Goal: Check status: Check status

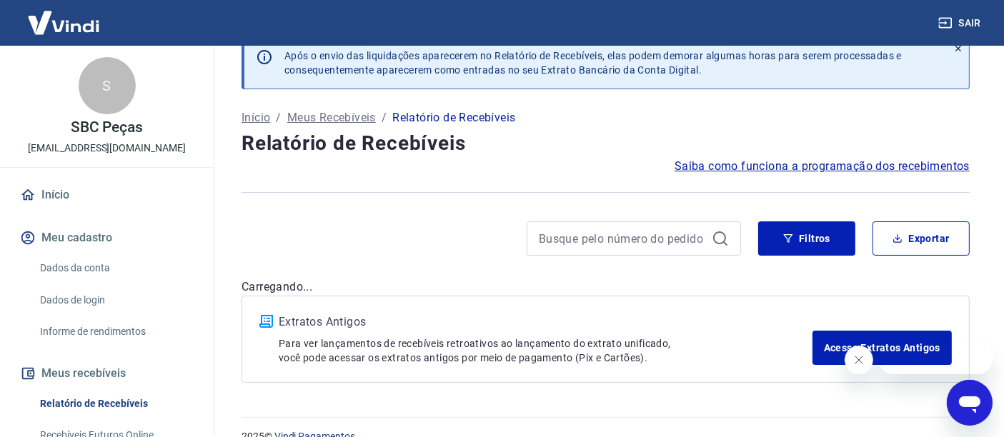
scroll to position [49, 0]
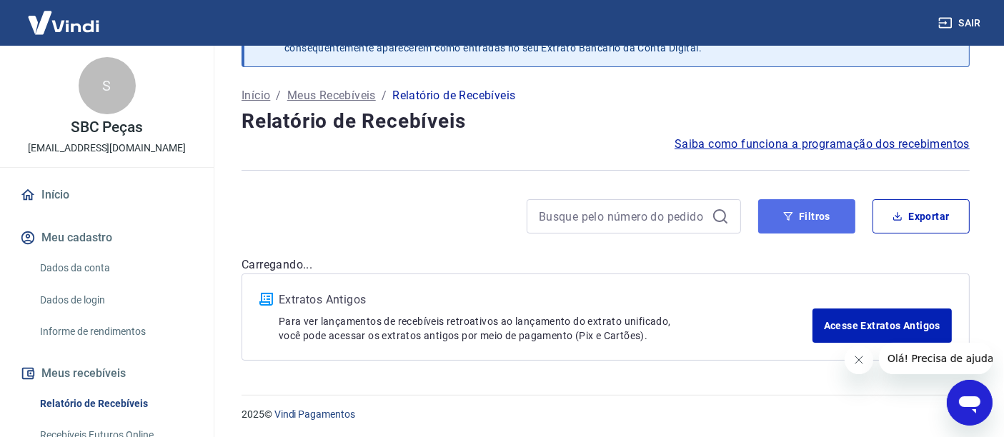
click at [797, 214] on button "Filtros" at bounding box center [806, 216] width 97 height 34
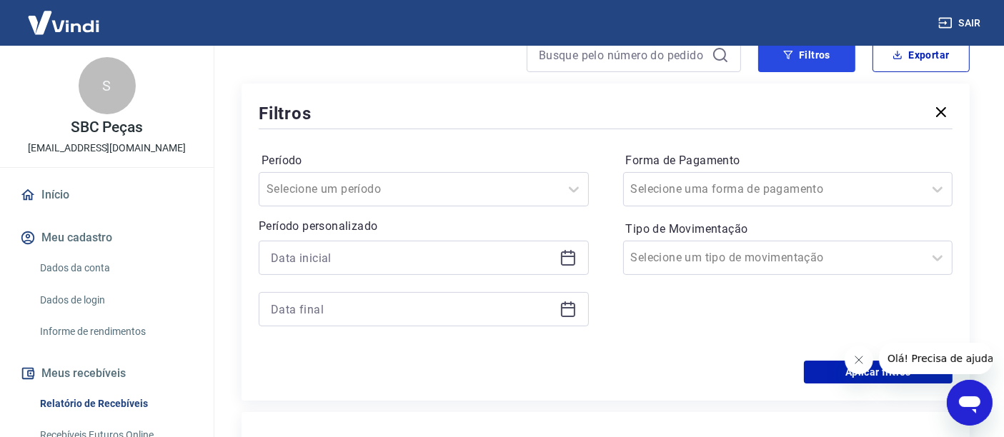
scroll to position [207, 0]
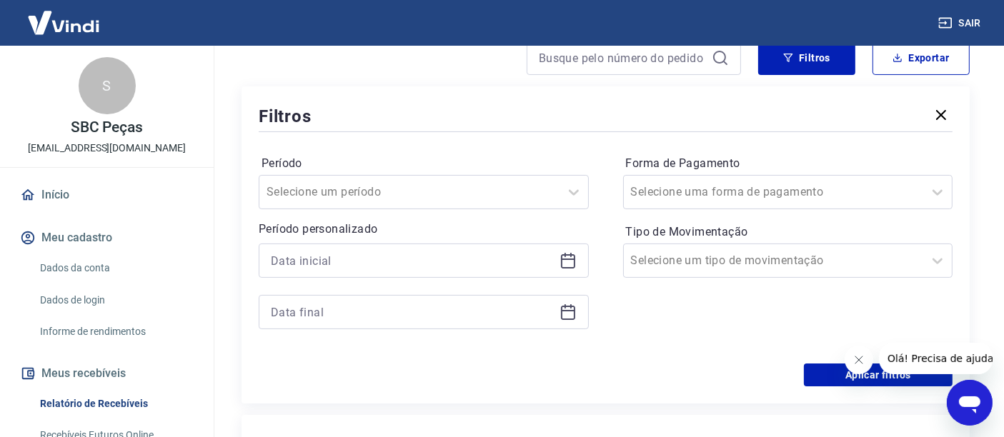
click at [569, 259] on icon at bounding box center [568, 260] width 17 height 17
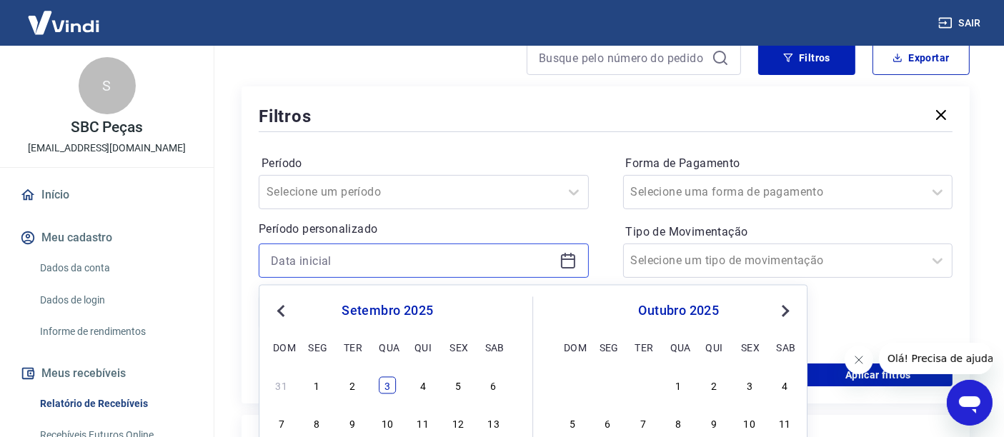
scroll to position [366, 0]
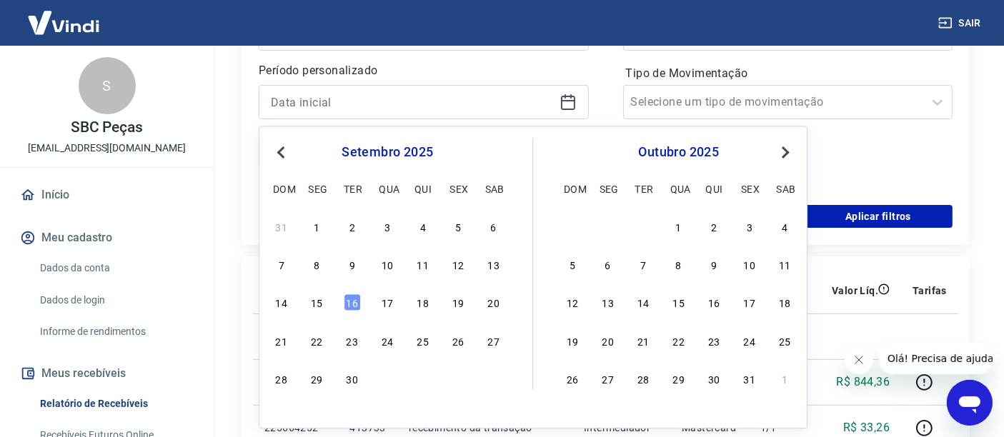
drag, startPoint x: 316, startPoint y: 235, endPoint x: 343, endPoint y: 215, distance: 33.7
click at [316, 234] on div "1" at bounding box center [316, 226] width 17 height 17
type input "[DATE]"
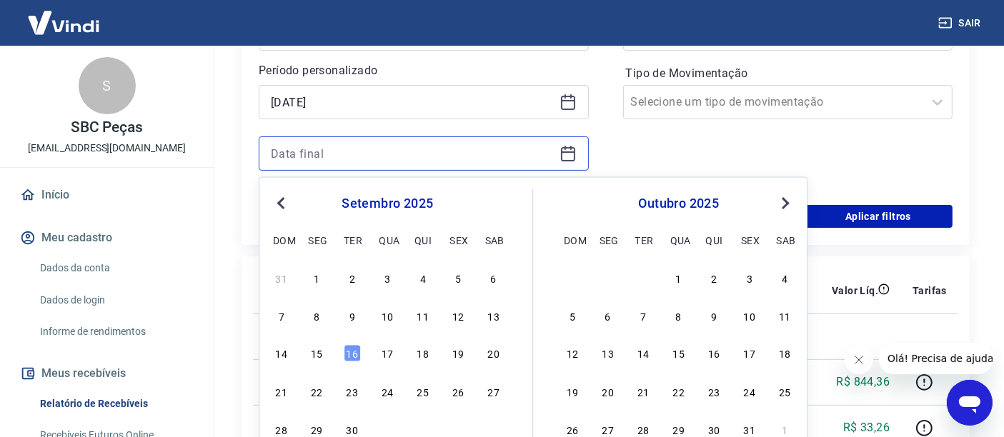
click at [371, 155] on input at bounding box center [412, 153] width 283 height 21
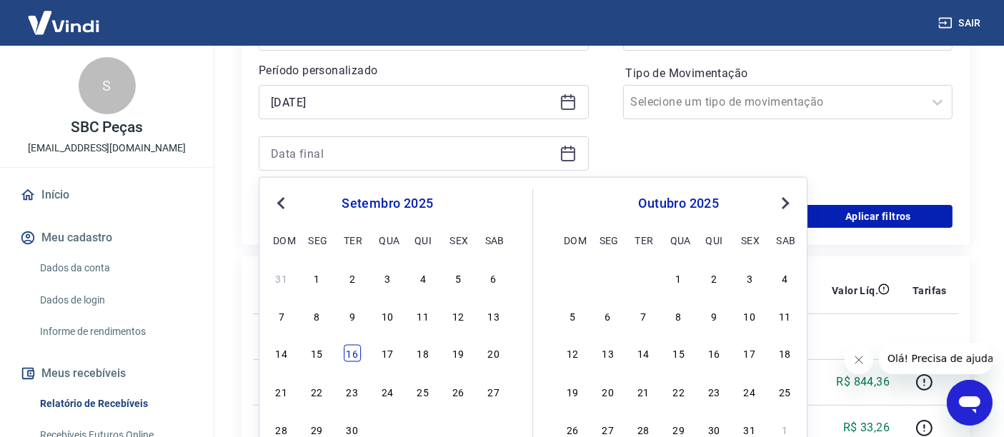
click at [353, 358] on div "16" at bounding box center [352, 353] width 17 height 17
type input "[DATE]"
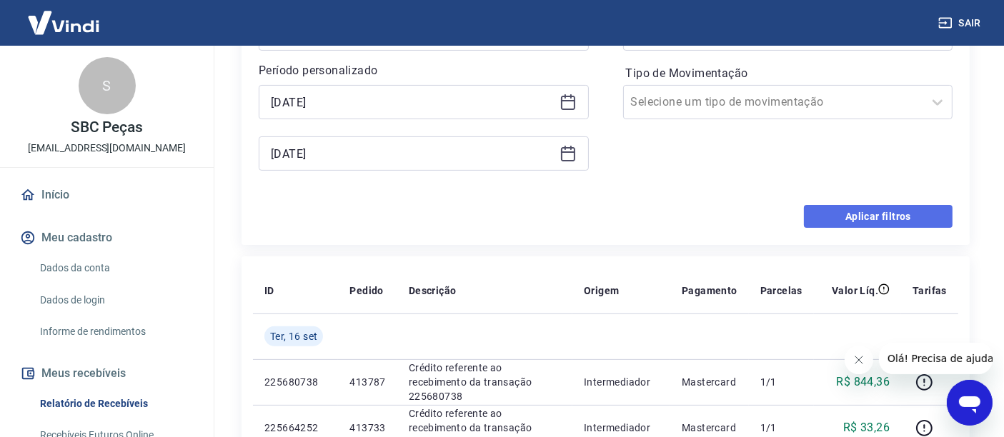
click at [884, 209] on button "Aplicar filtros" at bounding box center [878, 216] width 149 height 23
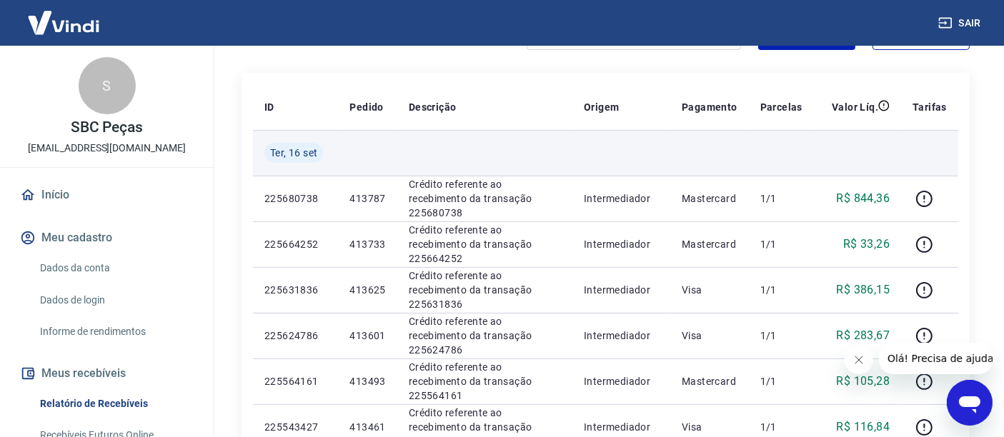
scroll to position [128, 0]
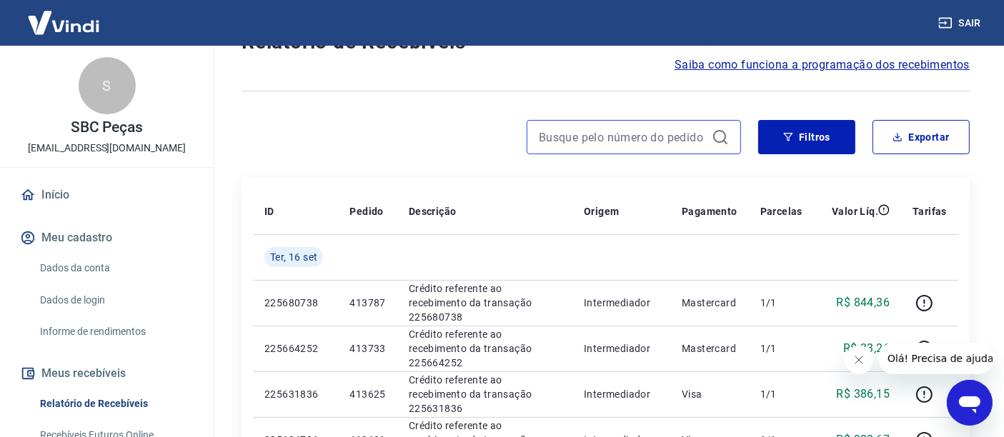
click at [625, 136] on input at bounding box center [622, 136] width 167 height 21
paste input "417537"
type input "417537"
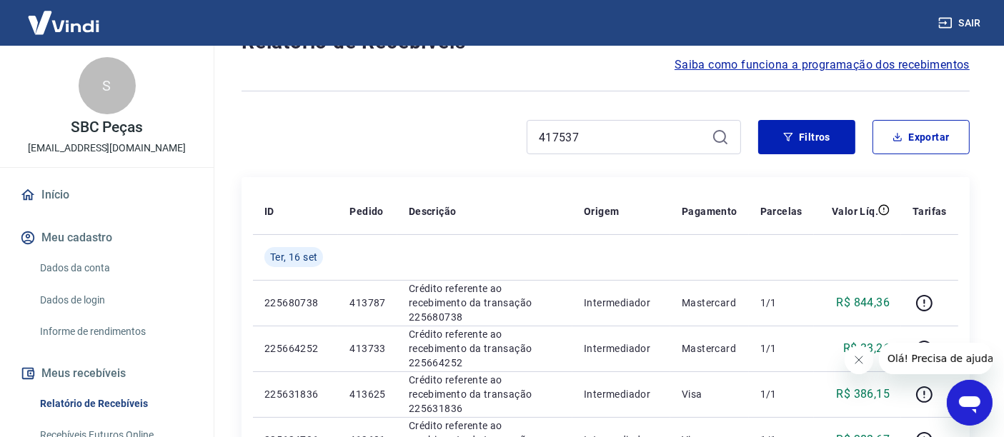
click at [718, 139] on icon at bounding box center [720, 137] width 17 height 17
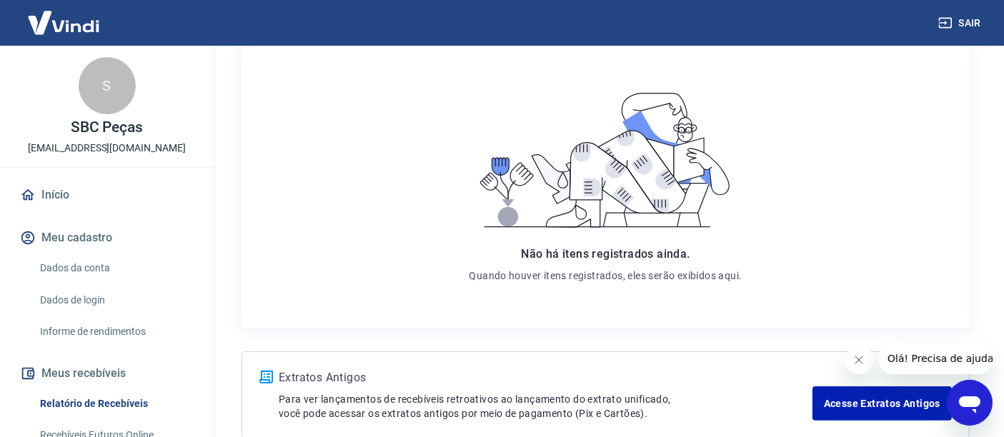
scroll to position [287, 0]
